Goal: Transaction & Acquisition: Book appointment/travel/reservation

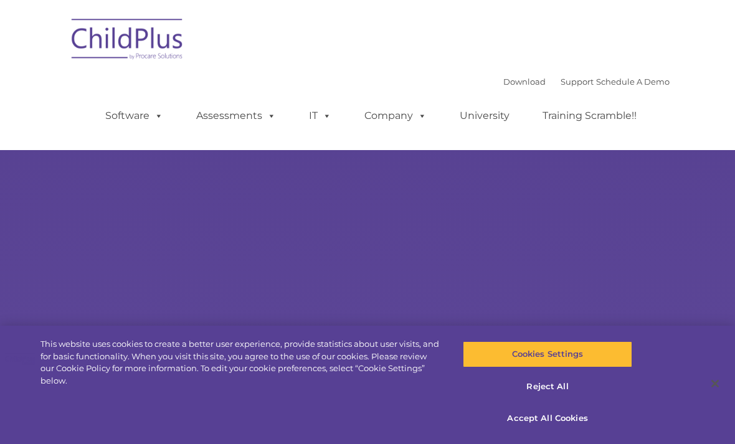
select select "MEDIUM"
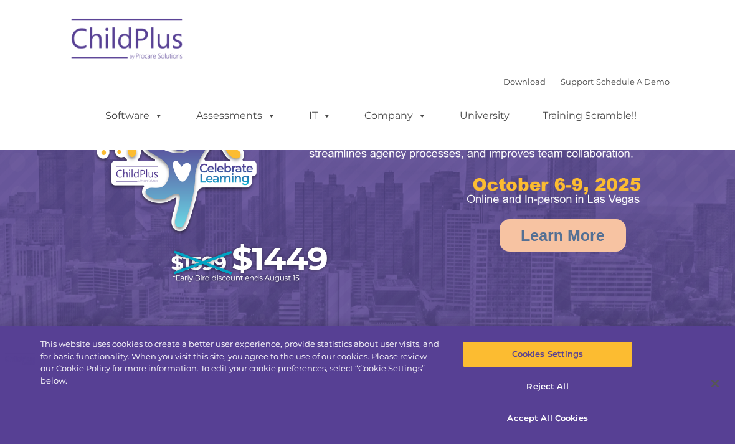
select select "MEDIUM"
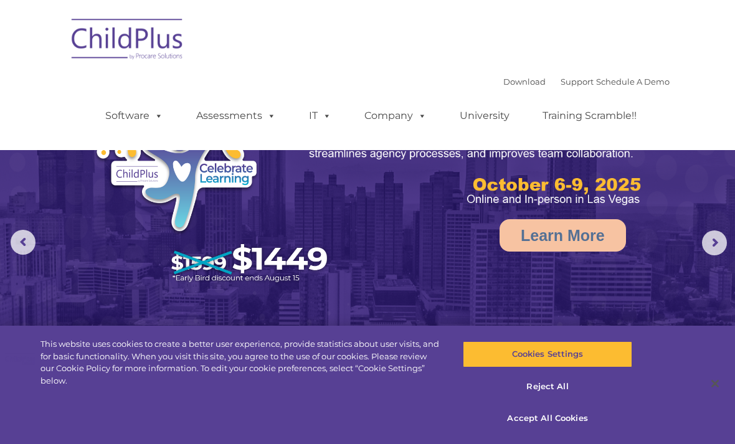
click at [713, 246] on rs-arrow at bounding box center [714, 243] width 25 height 25
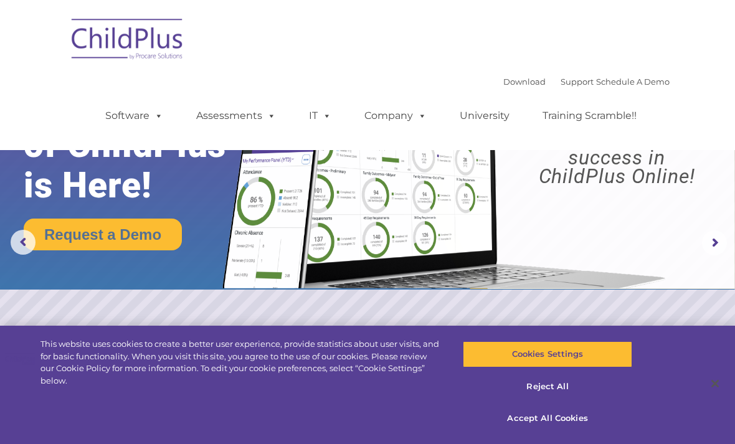
click at [710, 247] on rs-arrow at bounding box center [714, 243] width 25 height 25
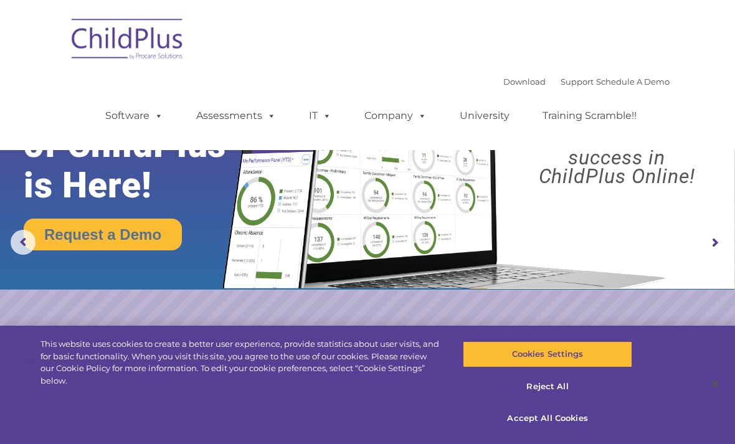
click at [712, 247] on rs-arrow at bounding box center [714, 243] width 25 height 25
click at [717, 251] on rs-arrow at bounding box center [714, 243] width 25 height 25
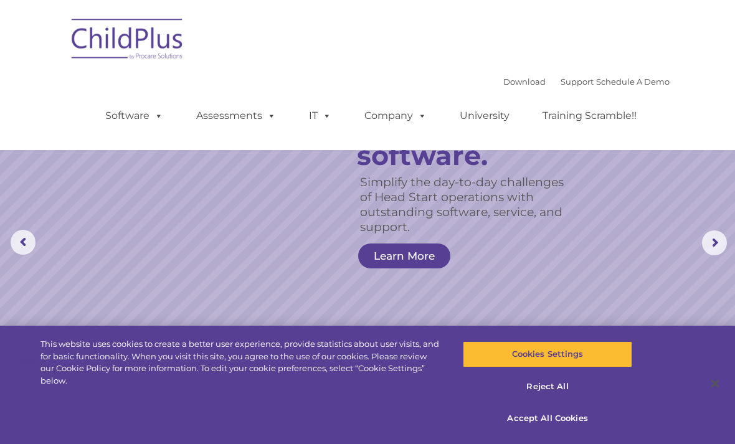
click at [727, 246] on rs-arrow at bounding box center [714, 243] width 25 height 25
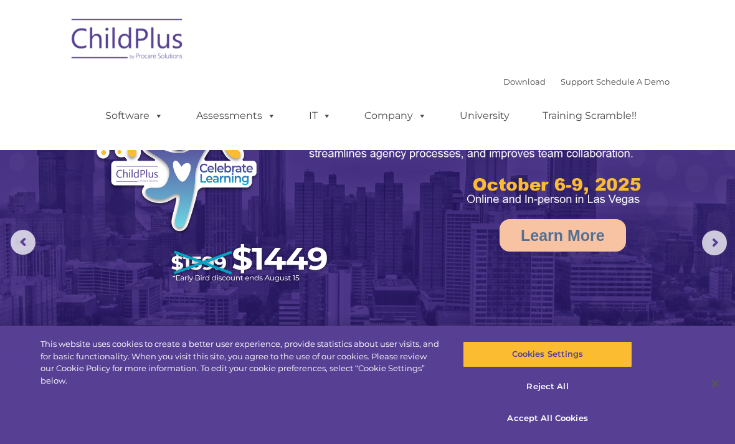
click at [252, 117] on link "Assessments" at bounding box center [236, 115] width 105 height 25
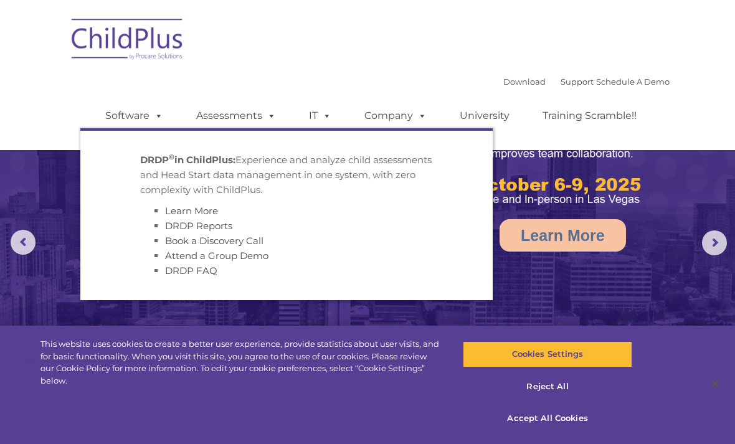
click at [326, 237] on li "Book a Discovery Call" at bounding box center [299, 241] width 268 height 15
click at [161, 114] on span at bounding box center [157, 116] width 14 height 12
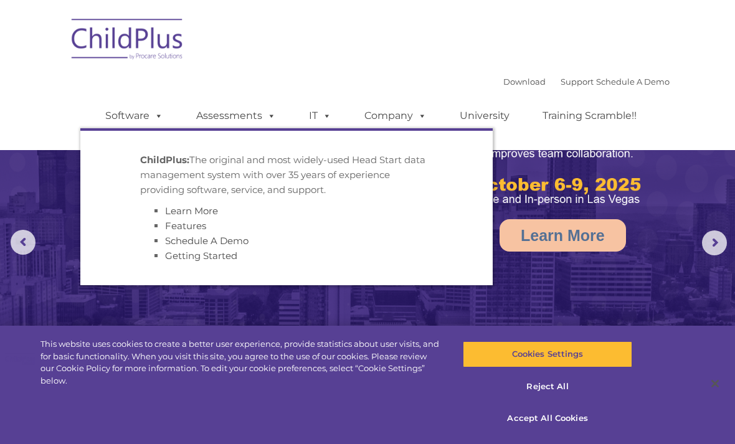
click at [437, 118] on link "Company" at bounding box center [395, 115] width 87 height 25
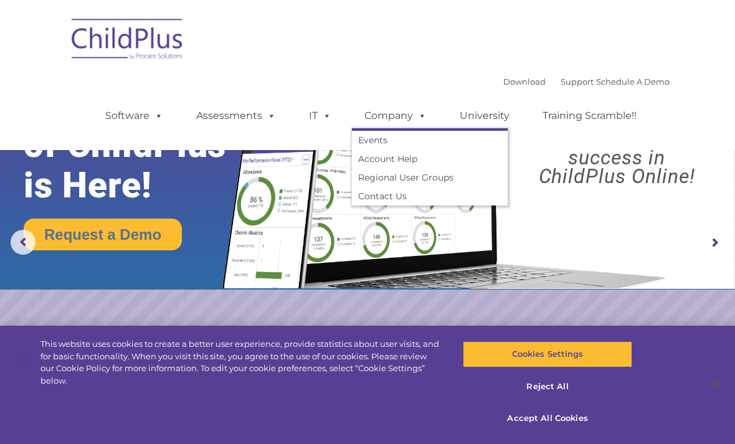
click at [329, 119] on span at bounding box center [325, 116] width 14 height 12
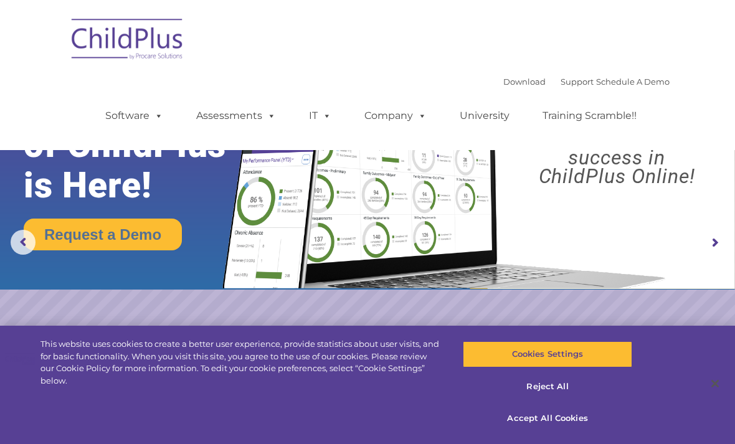
click at [576, 54] on div "Download Support | Schedule A Demo  MENU MENU Software ChildPlus: The original…" at bounding box center [367, 74] width 604 height 131
click at [634, 86] on link "Schedule A Demo" at bounding box center [633, 82] width 74 height 10
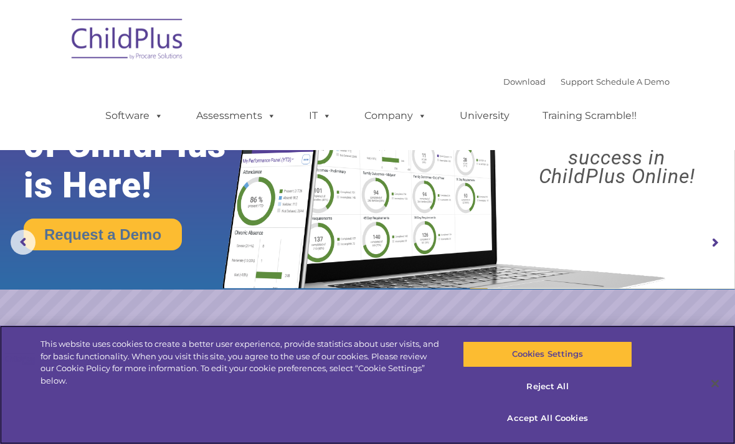
click at [555, 389] on button "Reject All" at bounding box center [547, 387] width 169 height 26
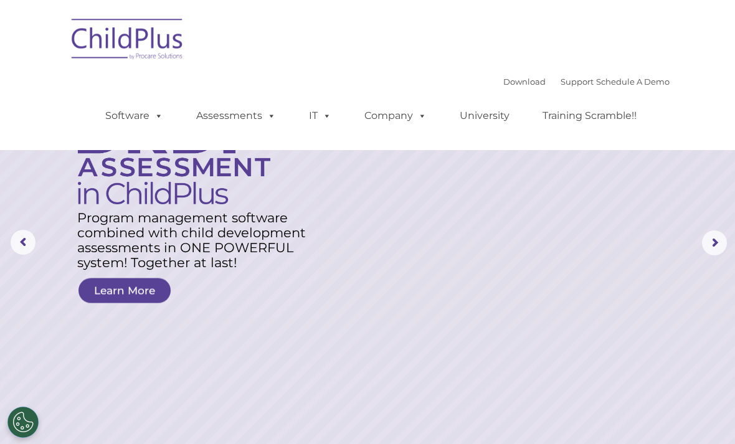
click at [712, 249] on rs-arrow at bounding box center [714, 243] width 25 height 25
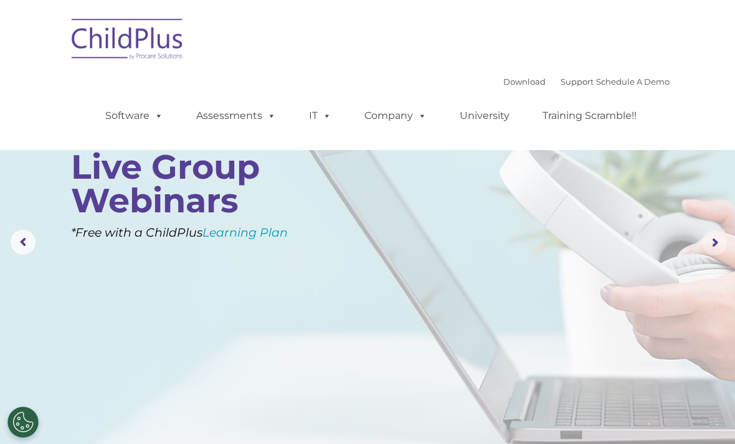
click at [707, 245] on rs-arrow at bounding box center [714, 243] width 25 height 25
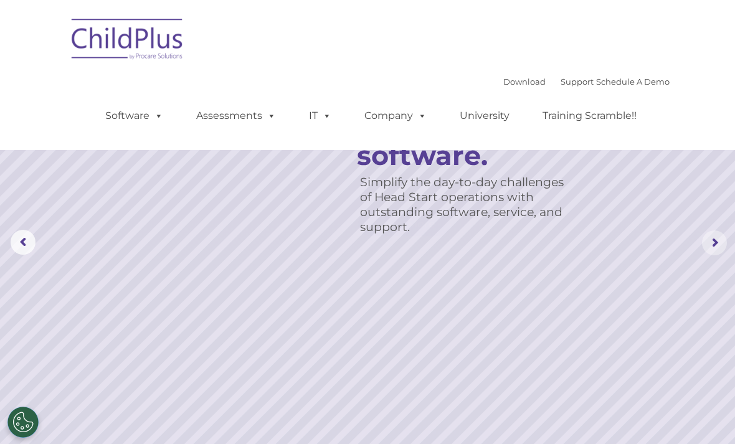
click at [710, 244] on rs-arrow at bounding box center [714, 243] width 25 height 25
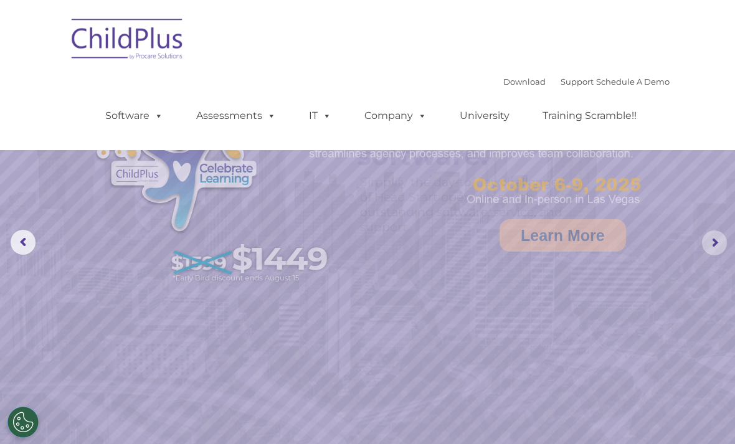
click at [710, 244] on rs-arrow at bounding box center [714, 243] width 25 height 25
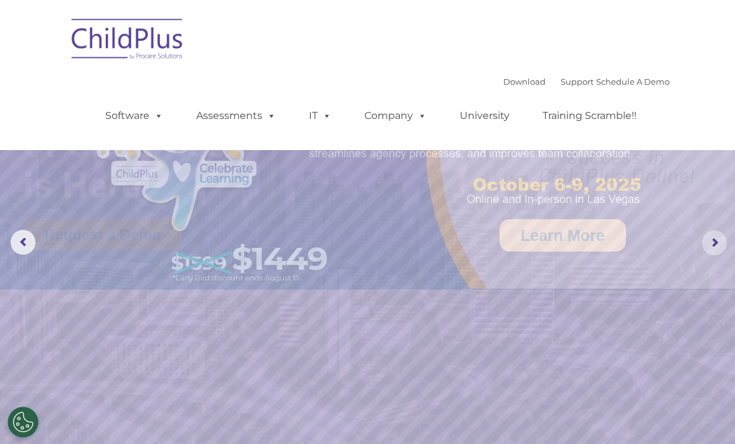
click at [712, 244] on rs-arrow at bounding box center [714, 243] width 25 height 25
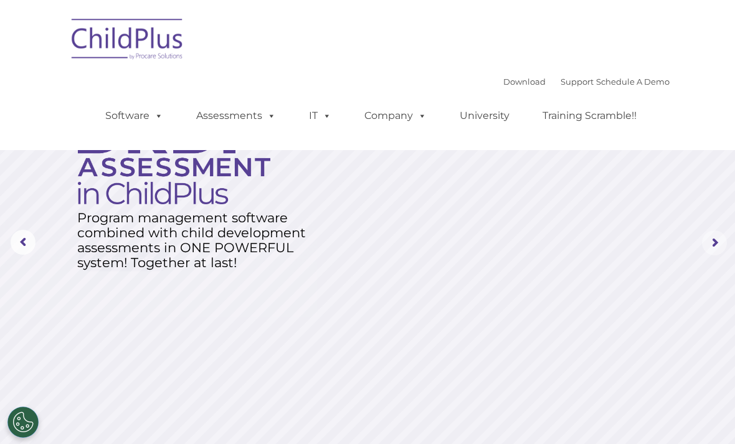
click at [713, 242] on rs-arrow at bounding box center [714, 243] width 25 height 25
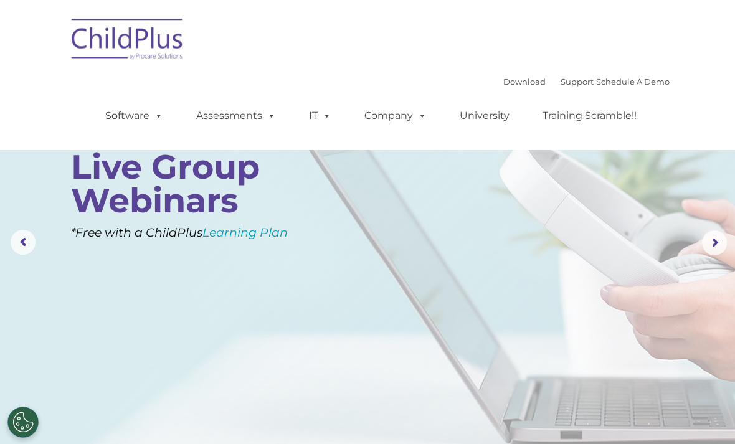
click at [714, 246] on rs-arrow at bounding box center [714, 243] width 25 height 25
click at [716, 241] on rs-arrow at bounding box center [714, 243] width 25 height 25
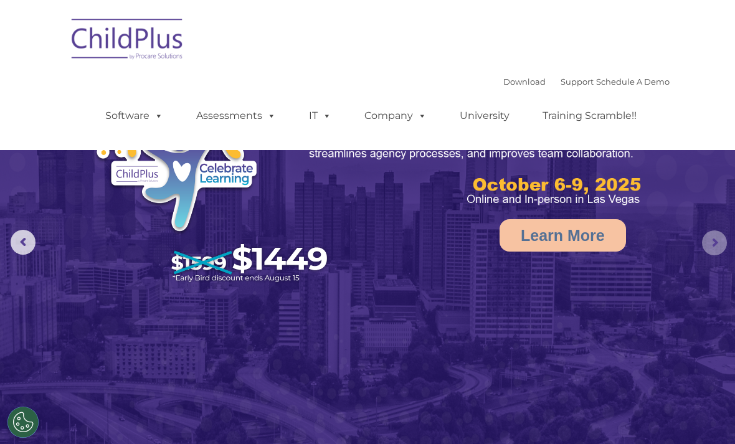
click at [715, 245] on rs-arrow at bounding box center [714, 243] width 25 height 25
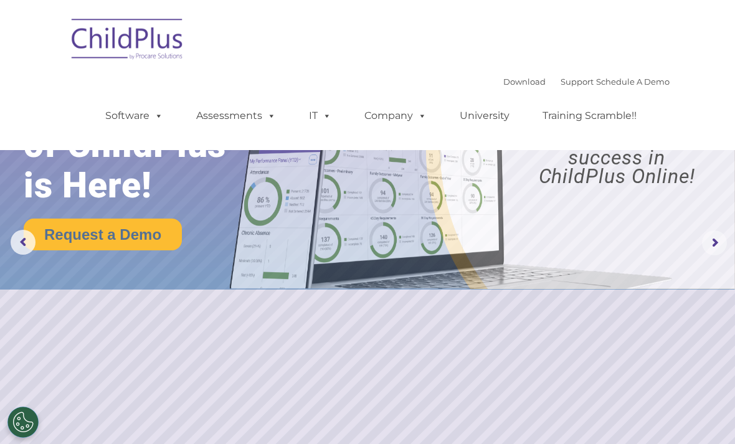
click at [717, 250] on rs-arrow at bounding box center [714, 243] width 25 height 25
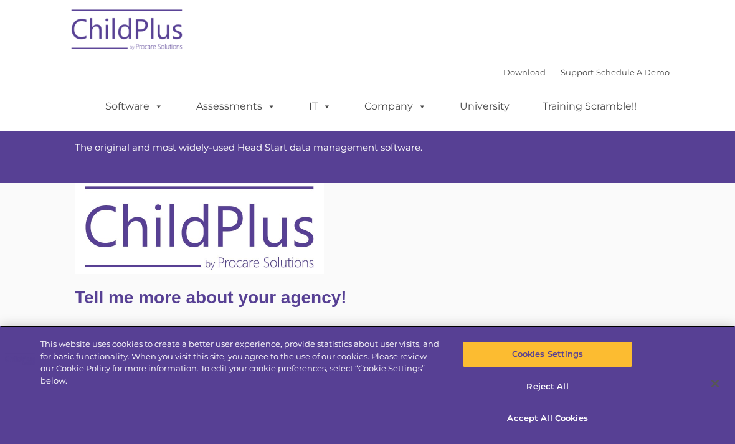
click at [558, 389] on button "Reject All" at bounding box center [547, 387] width 169 height 26
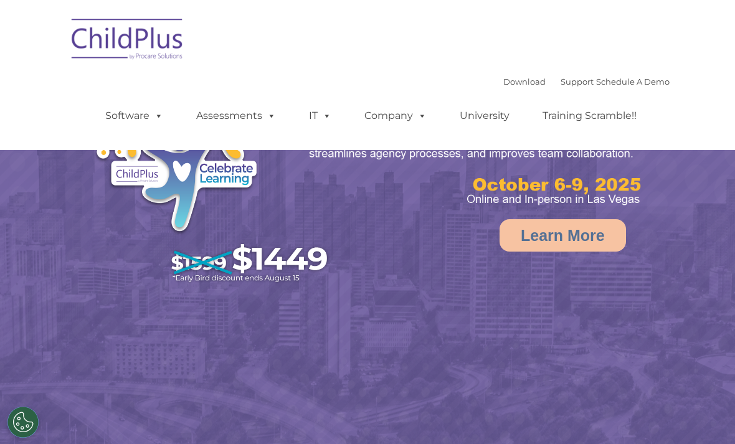
select select "MEDIUM"
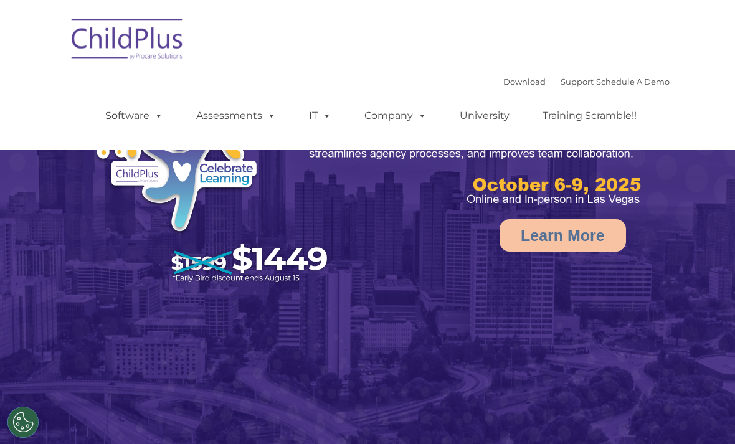
select select "MEDIUM"
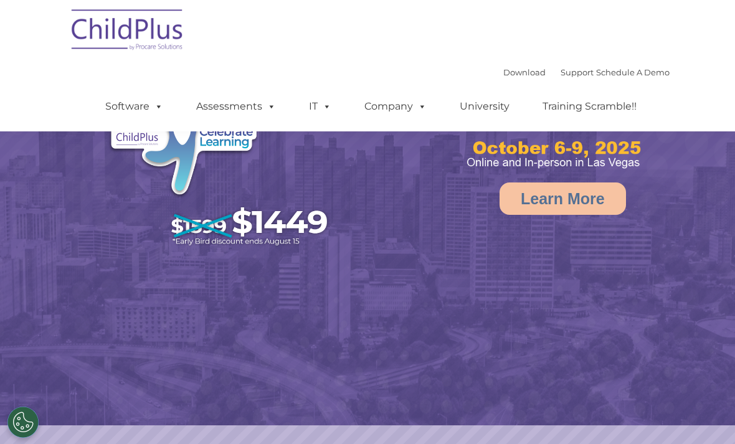
select select "MEDIUM"
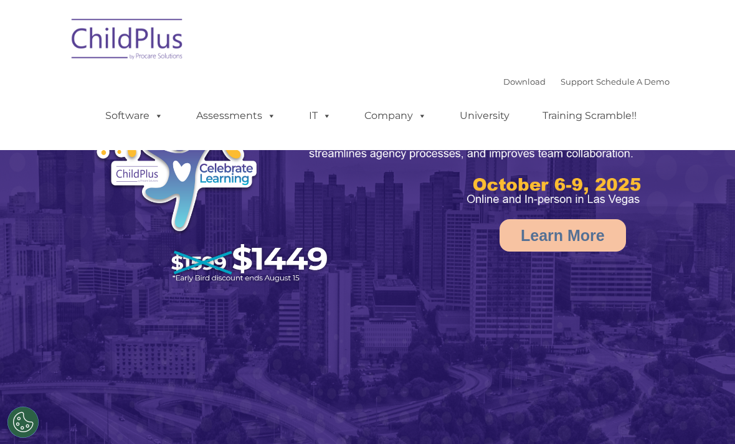
select select "MEDIUM"
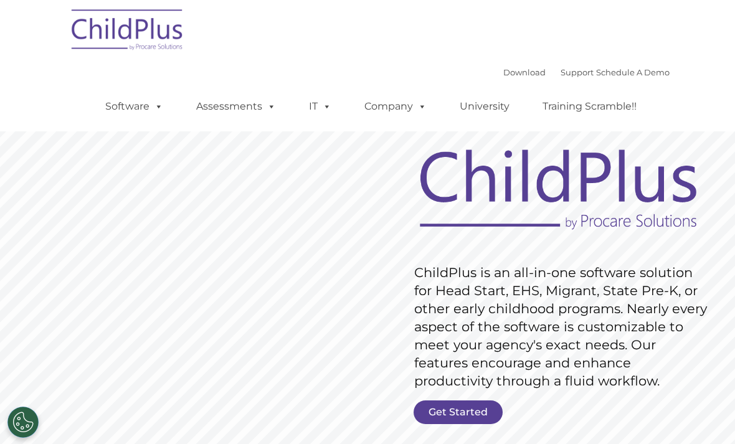
click at [155, 100] on span at bounding box center [157, 106] width 14 height 12
